Goal: Task Accomplishment & Management: Manage account settings

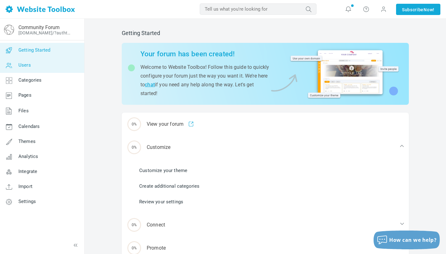
click at [52, 69] on link "Users" at bounding box center [42, 65] width 85 height 15
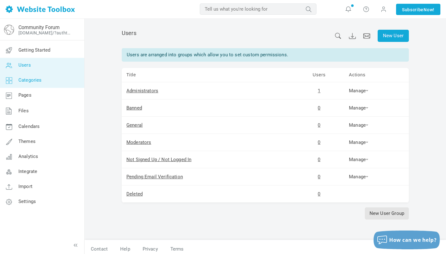
click at [46, 79] on link "Categories" at bounding box center [42, 80] width 85 height 15
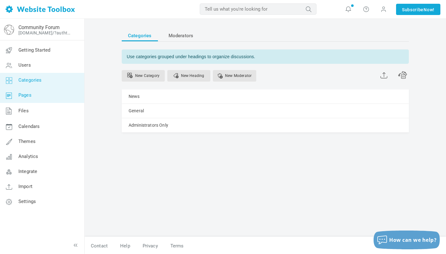
click at [36, 96] on link "Pages" at bounding box center [42, 95] width 85 height 15
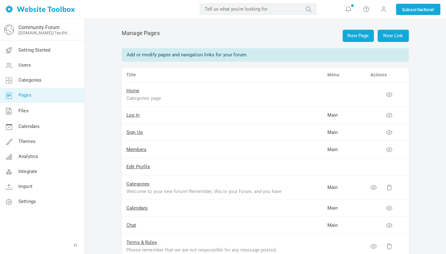
click at [34, 142] on span "Themes" at bounding box center [26, 141] width 17 height 6
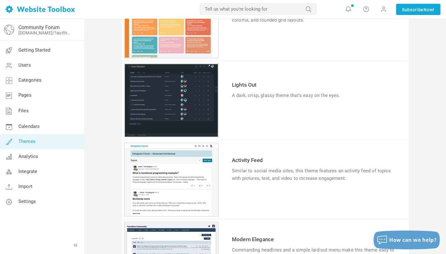
scroll to position [206, 0]
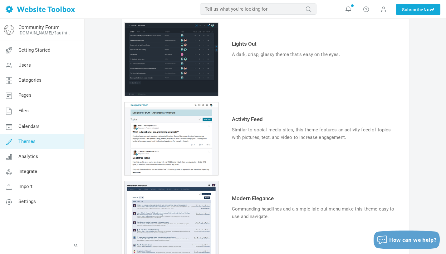
click at [245, 161] on td "Try & Customize" at bounding box center [314, 152] width 169 height 21
click at [247, 158] on link "Try & Customize" at bounding box center [255, 156] width 46 height 10
click at [62, 27] on icon at bounding box center [65, 27] width 10 height 5
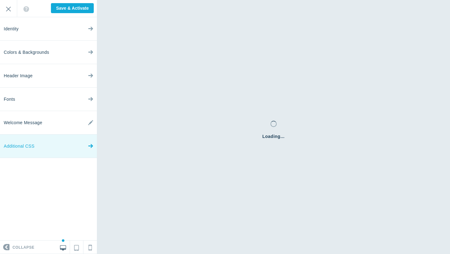
click at [91, 148] on icon at bounding box center [90, 144] width 5 height 23
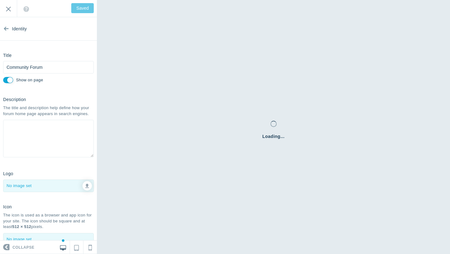
scroll to position [31, 0]
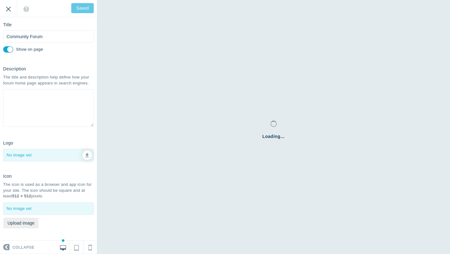
click at [11, 16] on input "Exit" at bounding box center [8, 8] width 17 height 17
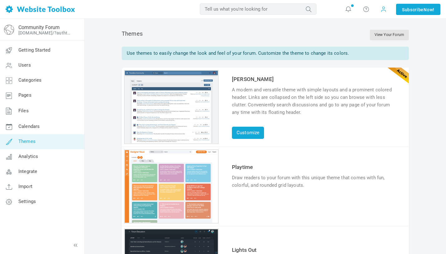
click at [381, 11] on span at bounding box center [384, 9] width 6 height 7
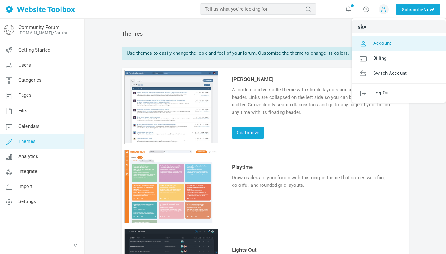
click at [371, 40] on link "Account" at bounding box center [399, 43] width 94 height 15
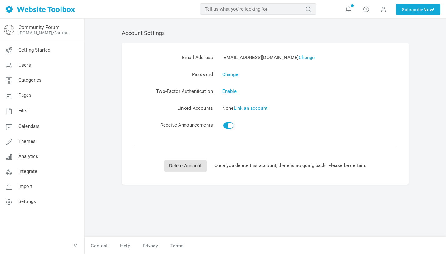
click at [261, 109] on link "Link an account" at bounding box center [251, 108] width 34 height 6
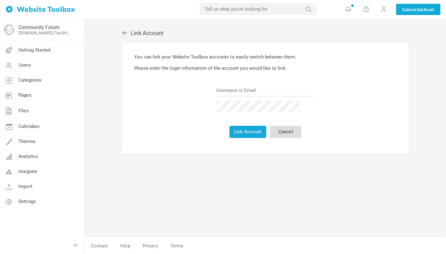
click at [280, 131] on link "Cancel" at bounding box center [285, 132] width 31 height 12
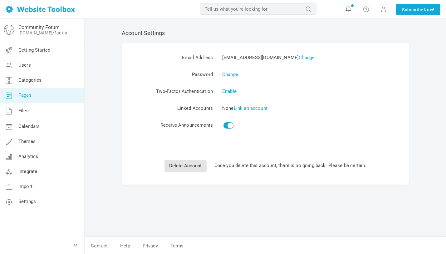
click at [51, 97] on link "Pages" at bounding box center [42, 95] width 85 height 15
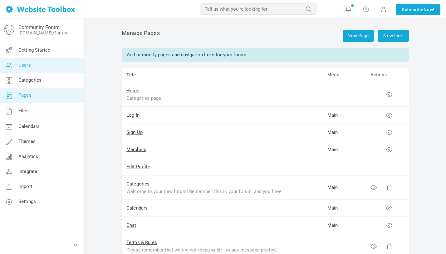
click at [52, 60] on link "Users" at bounding box center [42, 65] width 85 height 15
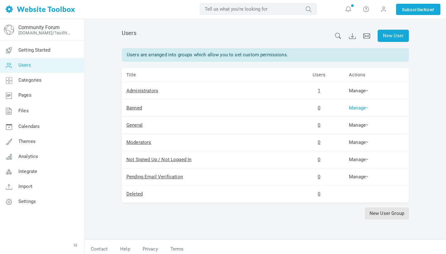
click at [368, 106] on link "Manage" at bounding box center [358, 108] width 19 height 6
click at [403, 95] on td "Manage Permissions Users" at bounding box center [376, 90] width 65 height 17
click at [27, 171] on span "Integrate" at bounding box center [27, 171] width 19 height 6
click at [37, 173] on link "Integrate" at bounding box center [42, 171] width 85 height 15
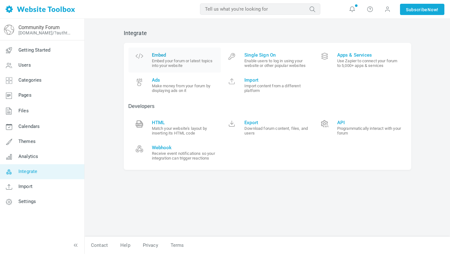
click at [168, 55] on span "Embed" at bounding box center [184, 55] width 65 height 6
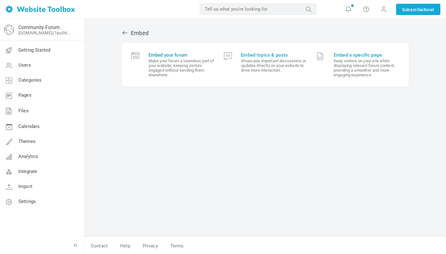
click at [175, 71] on small "Make your forum a seamless part of your website, keeping visitors engaged witho…" at bounding box center [182, 67] width 66 height 19
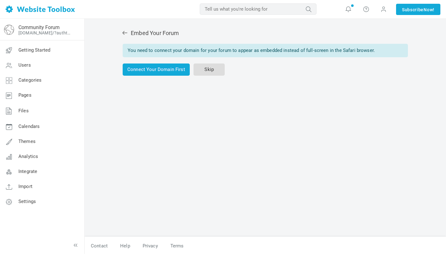
click at [209, 67] on link "Skip" at bounding box center [209, 69] width 31 height 12
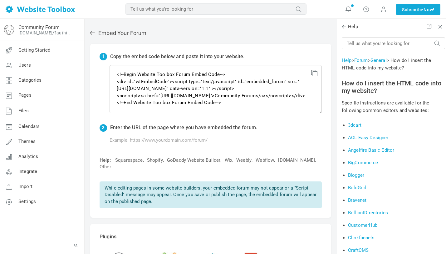
click at [314, 72] on icon at bounding box center [313, 72] width 4 height 4
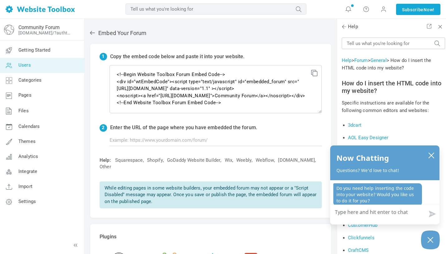
click at [54, 61] on link "Users" at bounding box center [42, 65] width 85 height 15
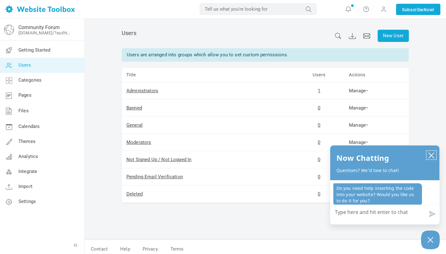
click at [432, 152] on icon "close chatbox" at bounding box center [431, 155] width 6 height 6
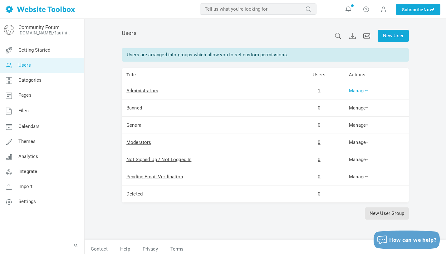
click at [356, 91] on link "Manage" at bounding box center [358, 91] width 19 height 6
click at [394, 65] on div "New User Users Users are arranged into groups which allow you to set custom per…" at bounding box center [265, 131] width 297 height 216
click at [394, 30] on link "New User" at bounding box center [393, 36] width 31 height 12
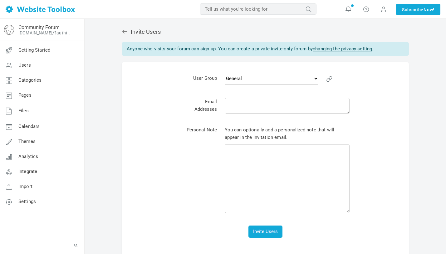
scroll to position [20, 0]
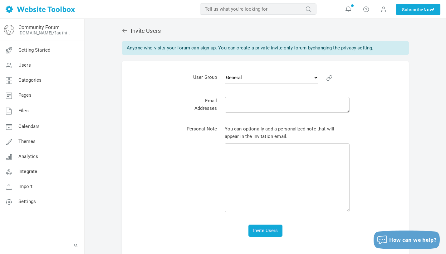
click at [123, 30] on icon at bounding box center [124, 31] width 5 height 4
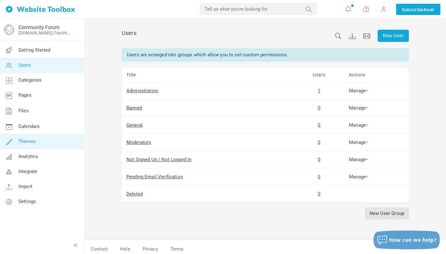
click at [48, 139] on link "Themes" at bounding box center [42, 141] width 85 height 15
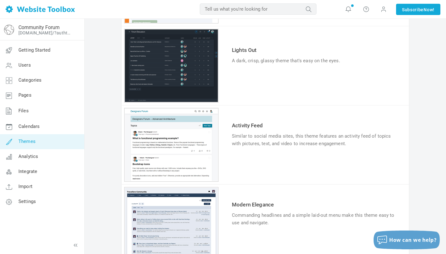
scroll to position [256, 0]
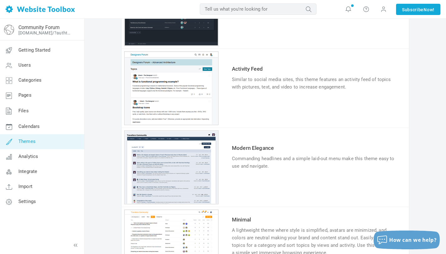
click at [266, 107] on link "Try & Customize" at bounding box center [255, 106] width 46 height 10
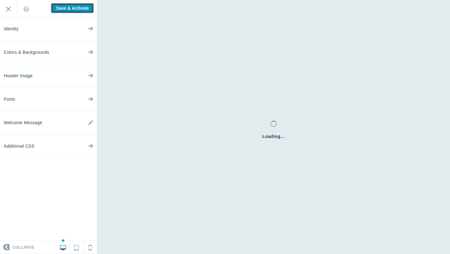
click at [82, 11] on input "Save & Activate" at bounding box center [72, 8] width 43 height 10
type input "Saving..."
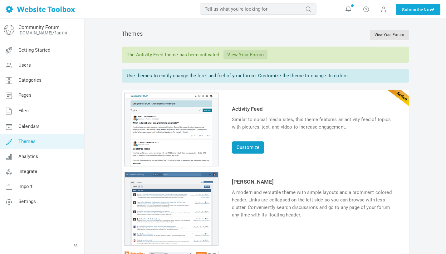
click at [254, 148] on link "Customize" at bounding box center [248, 147] width 32 height 12
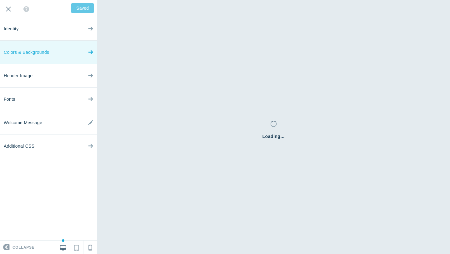
click at [65, 59] on link "Colors & Backgrounds" at bounding box center [48, 52] width 97 height 23
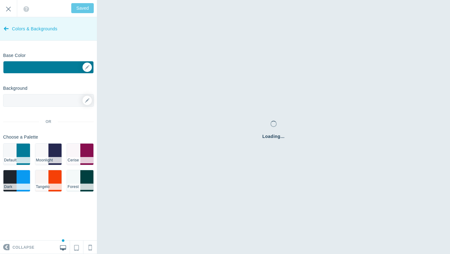
click at [7, 30] on icon at bounding box center [6, 27] width 5 height 23
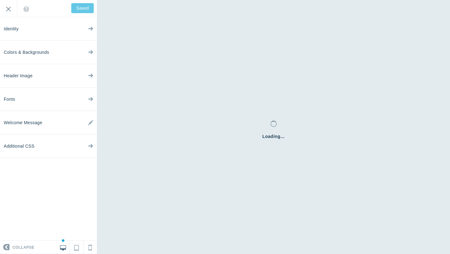
click at [7, 30] on span "Identity" at bounding box center [11, 28] width 15 height 23
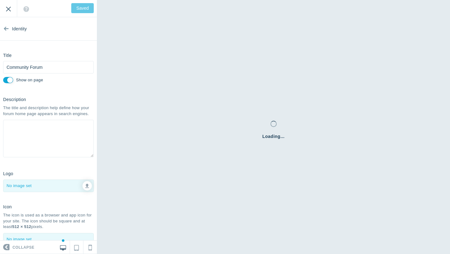
click at [6, 13] on input "Exit" at bounding box center [8, 8] width 17 height 17
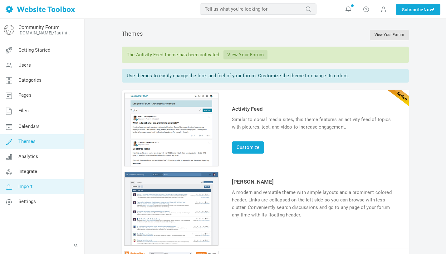
click at [51, 185] on link "Import" at bounding box center [42, 186] width 85 height 15
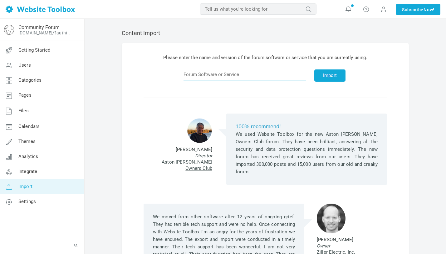
click at [253, 70] on input "text" at bounding box center [245, 74] width 122 height 12
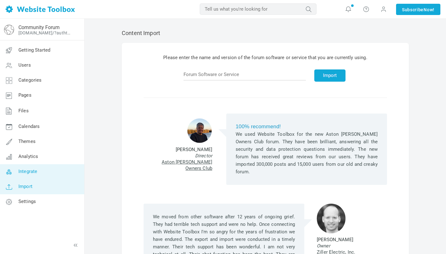
click at [20, 172] on span "Integrate" at bounding box center [27, 171] width 19 height 6
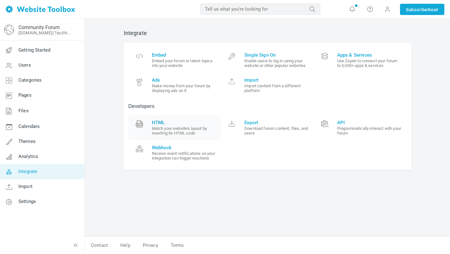
click at [165, 122] on span "HTML" at bounding box center [184, 123] width 65 height 6
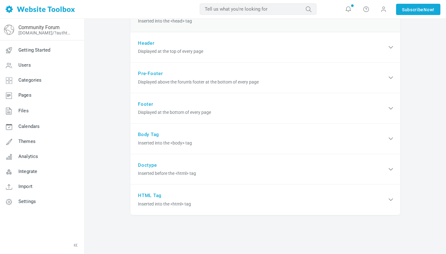
scroll to position [86, 0]
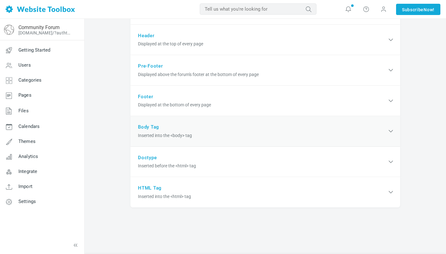
click at [193, 126] on div "Body Tag Inserted into the <body> tag" at bounding box center [266, 131] width 270 height 31
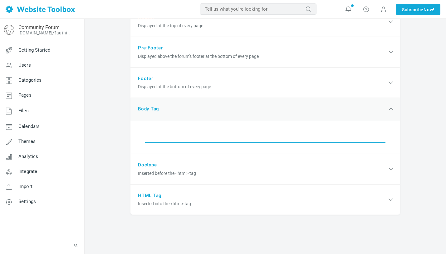
scroll to position [129, 0]
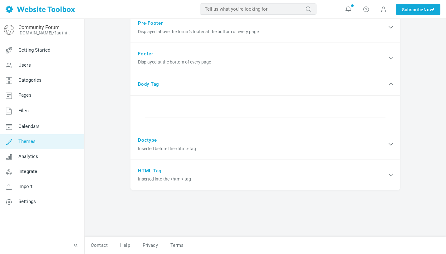
click at [48, 141] on link "Themes" at bounding box center [42, 141] width 85 height 15
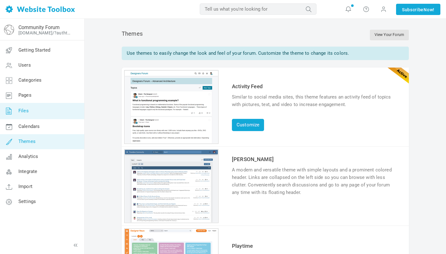
click at [53, 107] on link "Files" at bounding box center [42, 111] width 85 height 16
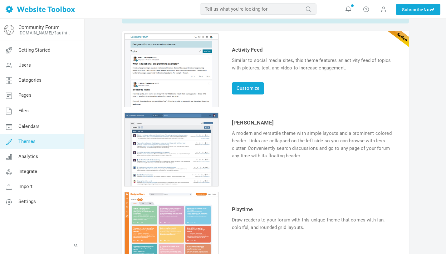
scroll to position [36, 0]
click at [257, 92] on link "Customize" at bounding box center [248, 88] width 32 height 12
click at [142, 77] on div "1 2 3 4 5 6" at bounding box center [171, 71] width 94 height 74
click at [238, 53] on td "Activity Feed" at bounding box center [314, 50] width 169 height 11
click at [249, 88] on link "Customize" at bounding box center [248, 88] width 32 height 12
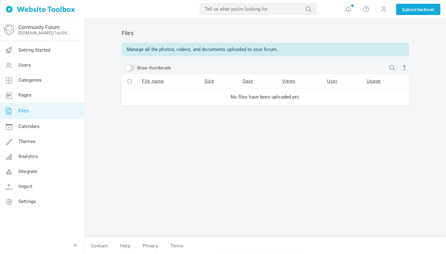
click at [54, 96] on link "Pages" at bounding box center [42, 95] width 85 height 15
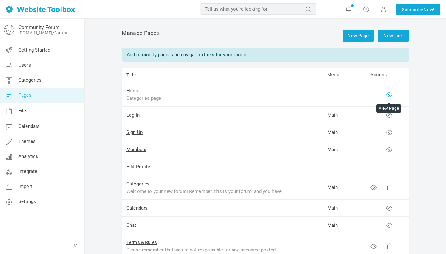
click at [391, 96] on icon at bounding box center [389, 94] width 6 height 6
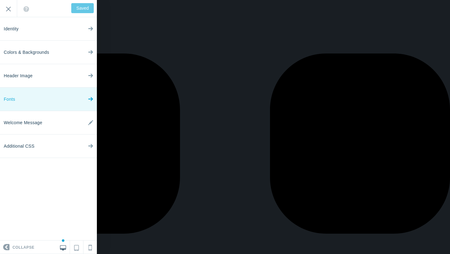
click at [50, 96] on link "Fonts" at bounding box center [48, 98] width 97 height 23
